Goal: Navigation & Orientation: Find specific page/section

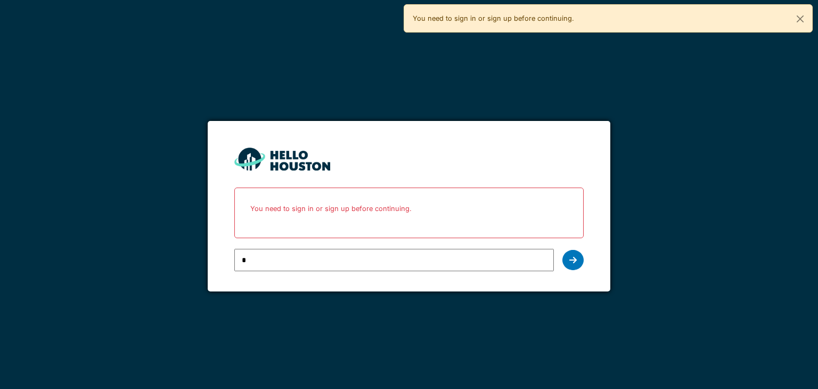
type input "**********"
click at [579, 260] on div at bounding box center [572, 260] width 21 height 20
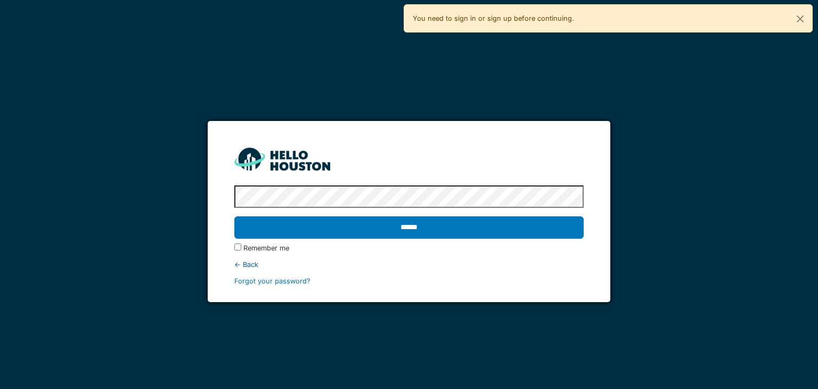
click at [234, 216] on input "******" at bounding box center [408, 227] width 349 height 22
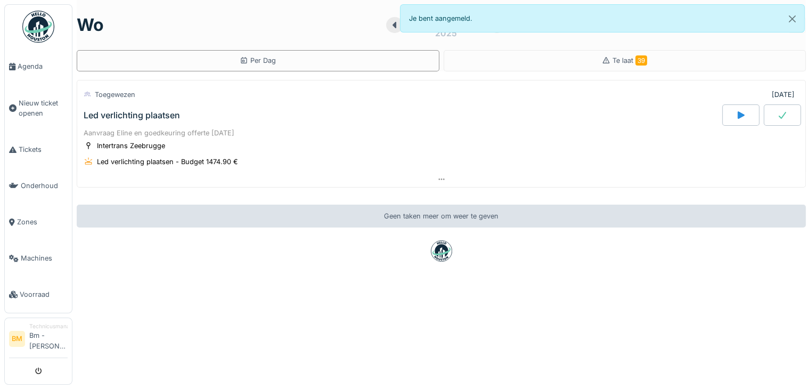
click at [158, 110] on div "Led verlichting plaatsen" at bounding box center [132, 115] width 96 height 10
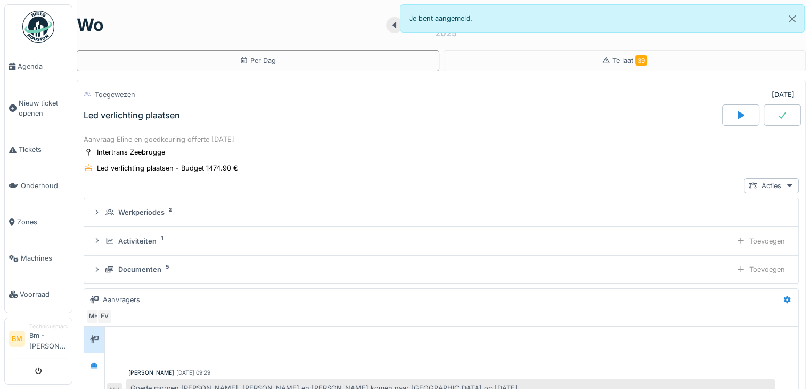
scroll to position [37, 0]
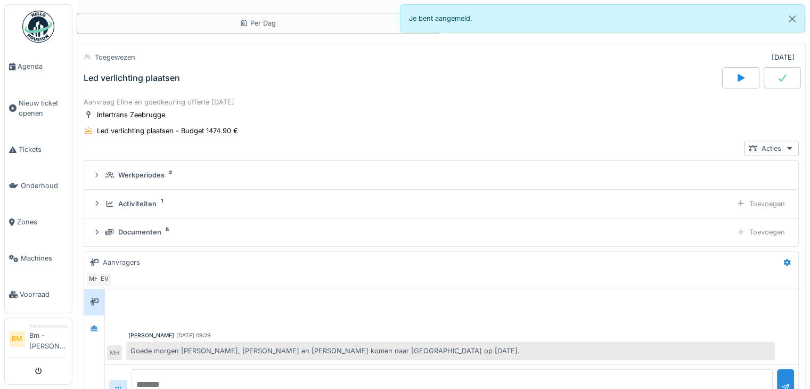
click at [161, 73] on div "Led verlichting plaatsen" at bounding box center [132, 78] width 96 height 10
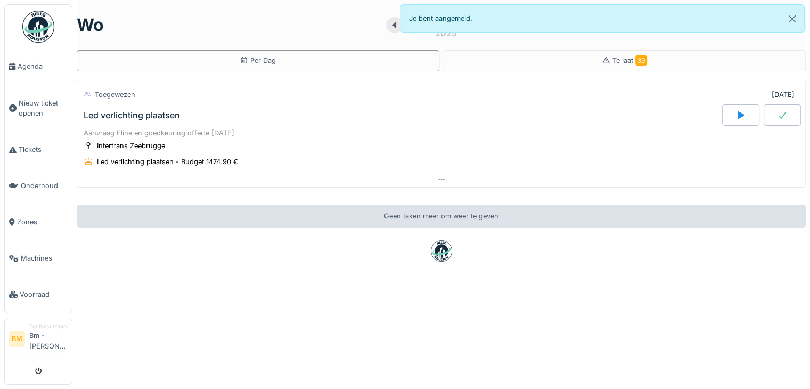
click at [145, 110] on div "Led verlichting plaatsen" at bounding box center [132, 115] width 96 height 10
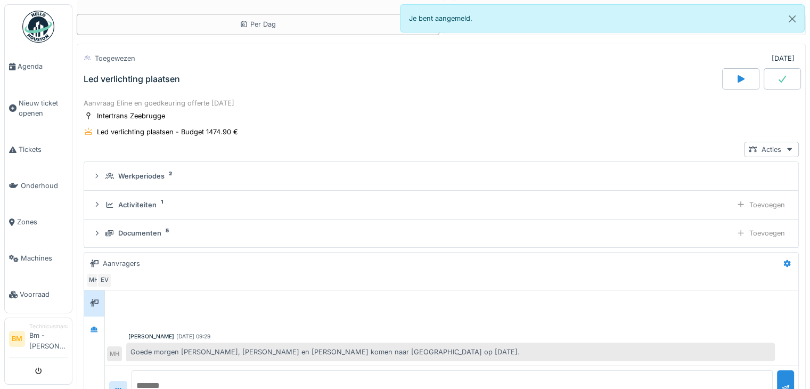
scroll to position [37, 0]
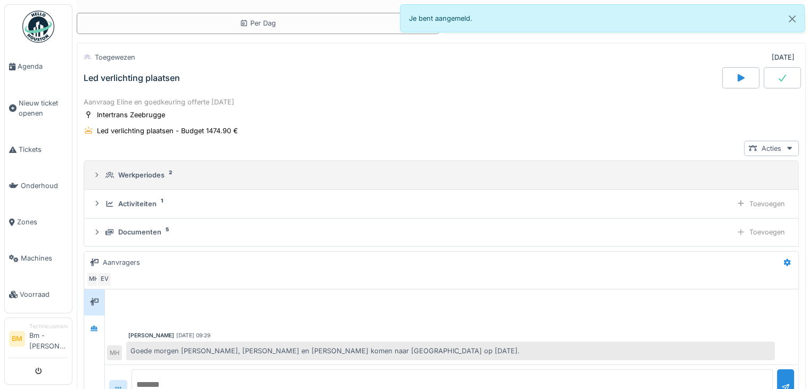
click at [147, 177] on div "Werkperiodes" at bounding box center [141, 175] width 46 height 10
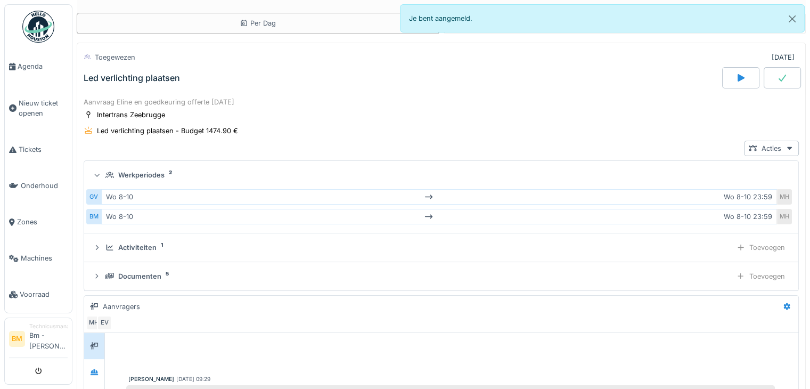
click at [145, 176] on div "Werkperiodes" at bounding box center [141, 175] width 46 height 10
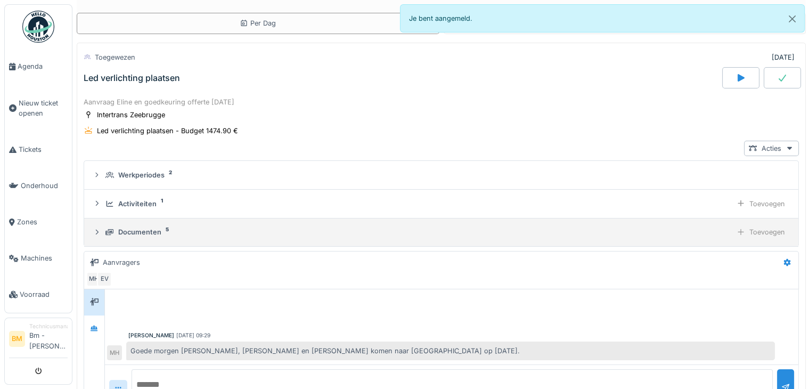
click at [146, 229] on div "Documenten" at bounding box center [139, 232] width 43 height 10
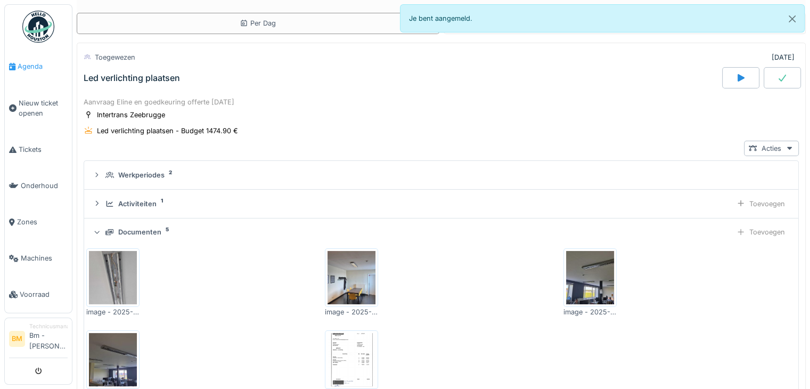
click at [32, 64] on span "Agenda" at bounding box center [43, 66] width 50 height 10
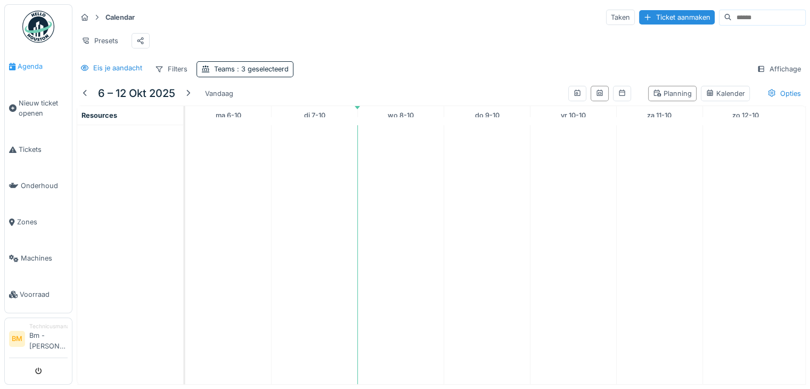
click at [24, 64] on span "Agenda" at bounding box center [43, 66] width 50 height 10
